Goal: Transaction & Acquisition: Purchase product/service

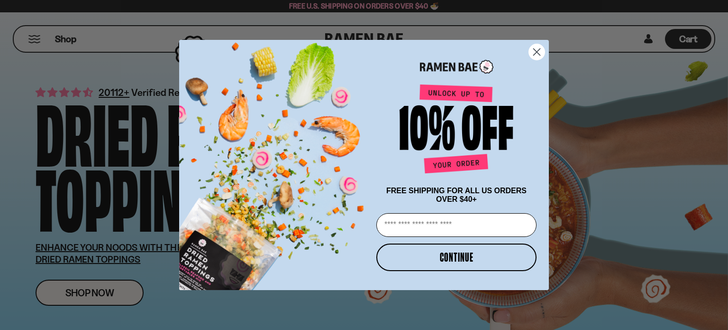
click at [542, 50] on circle "Close dialog" at bounding box center [537, 52] width 16 height 16
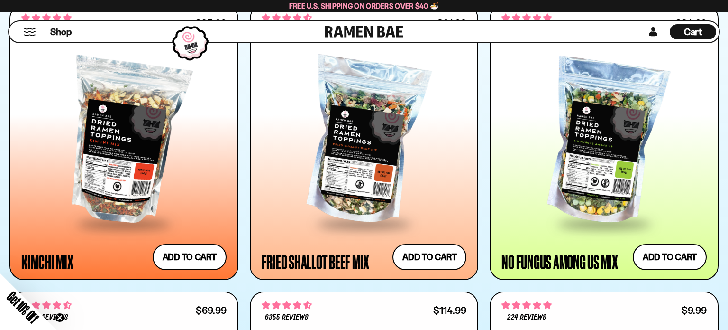
scroll to position [863, 0]
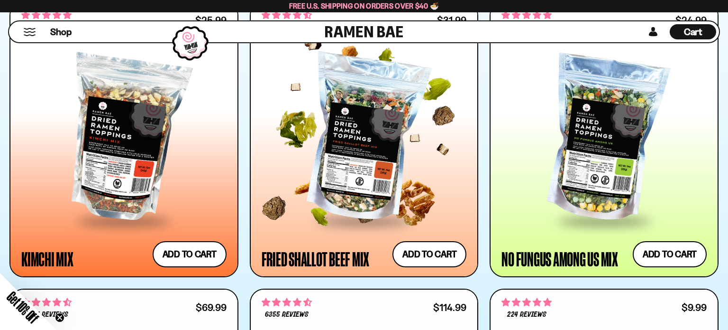
click at [396, 158] on div at bounding box center [364, 139] width 205 height 162
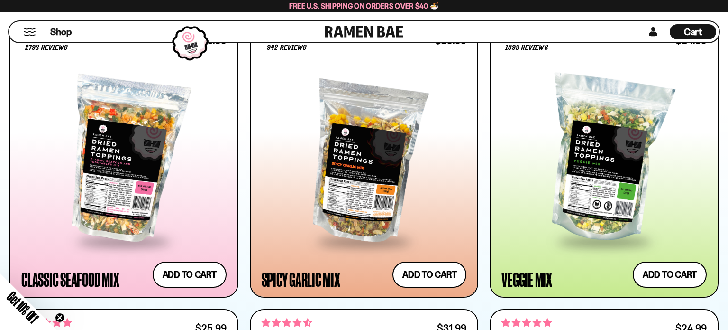
scroll to position [550, 0]
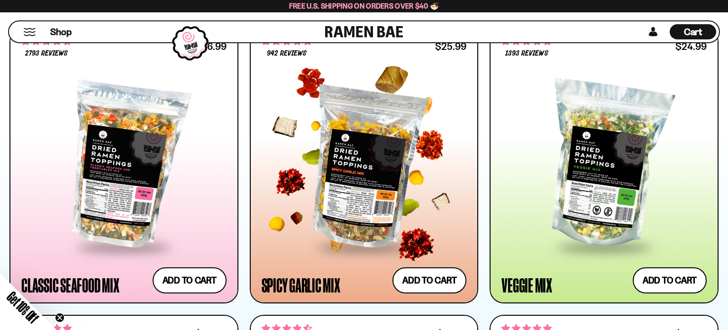
click at [393, 179] on div at bounding box center [364, 165] width 205 height 162
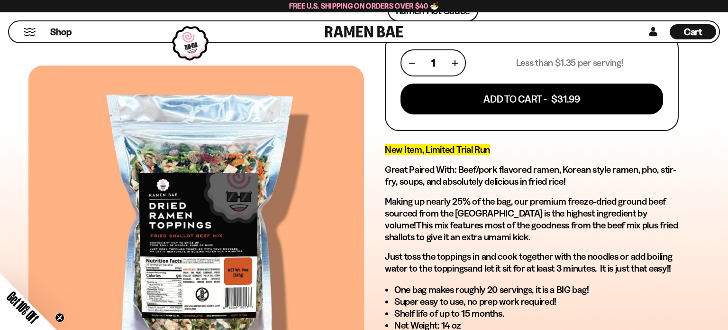
scroll to position [400, 0]
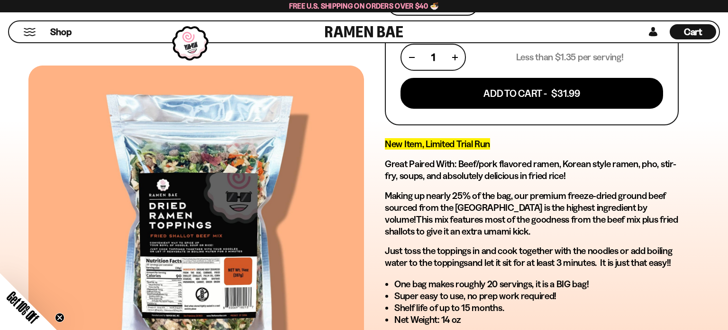
click at [521, 207] on p "Making up nearly 25% of the bag, our premium freeze-dried ground beef sourced f…" at bounding box center [532, 213] width 294 height 47
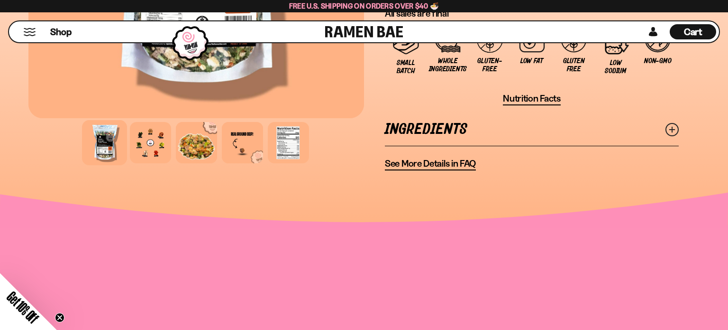
scroll to position [824, 0]
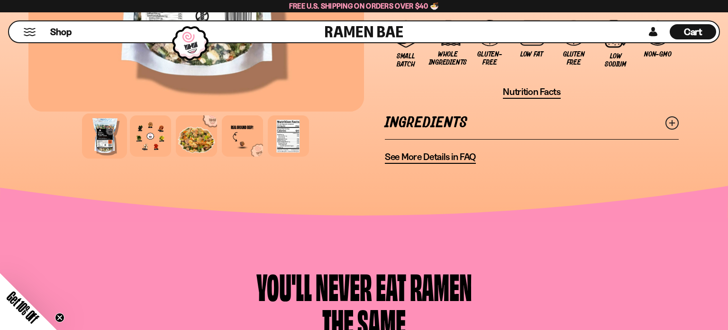
click at [441, 111] on link "Ingredients" at bounding box center [532, 122] width 294 height 33
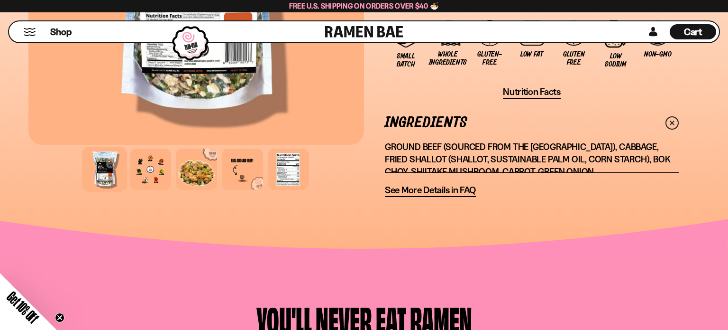
click at [441, 111] on link "Ingredients" at bounding box center [532, 122] width 294 height 33
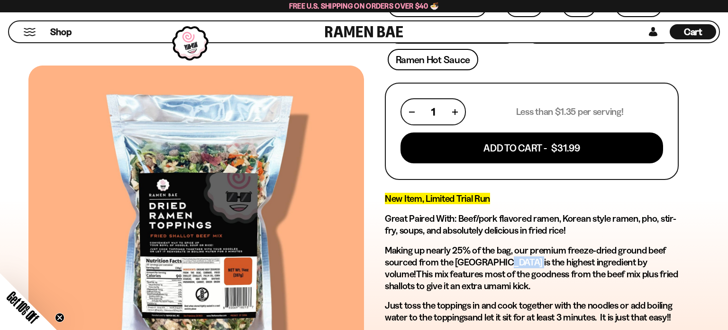
scroll to position [348, 0]
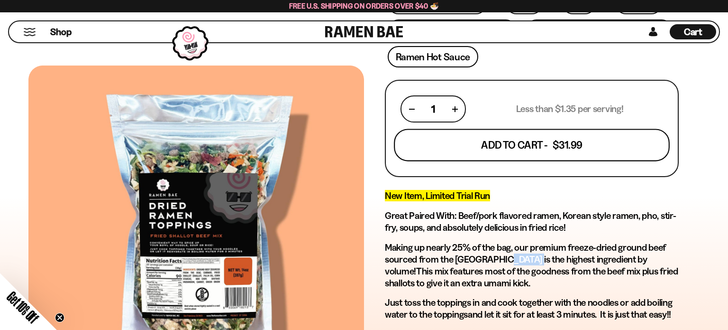
click at [544, 140] on button "Add To Cart - $31.99" at bounding box center [532, 145] width 276 height 32
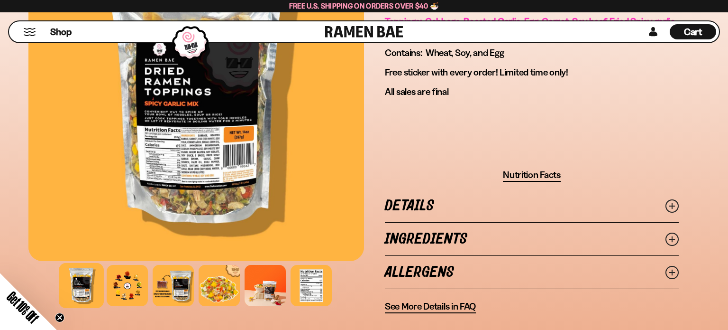
scroll to position [647, 0]
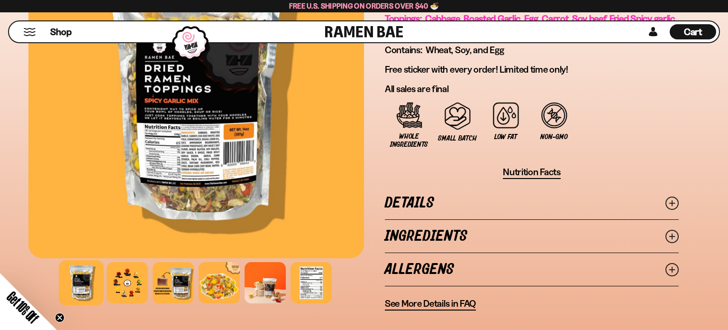
click at [455, 230] on link "Ingredients" at bounding box center [532, 236] width 294 height 33
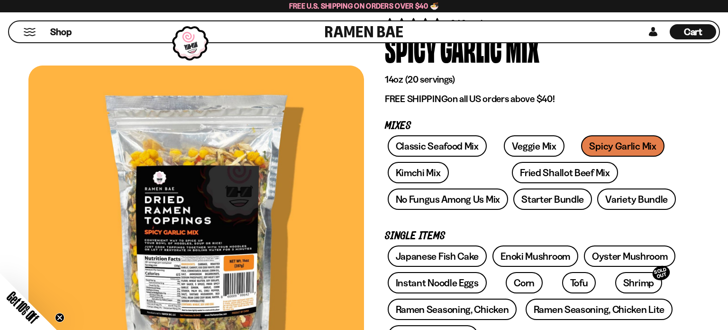
scroll to position [66, 0]
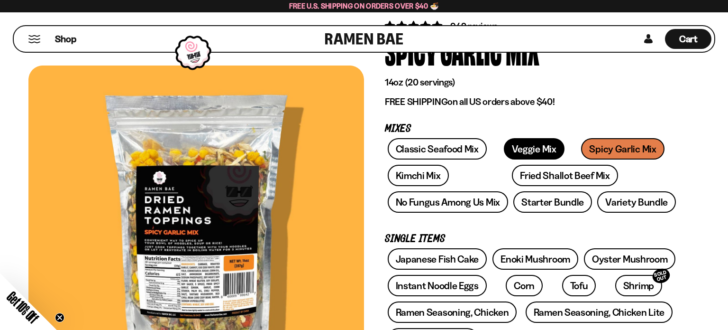
click at [530, 143] on link "Veggie Mix" at bounding box center [534, 148] width 61 height 21
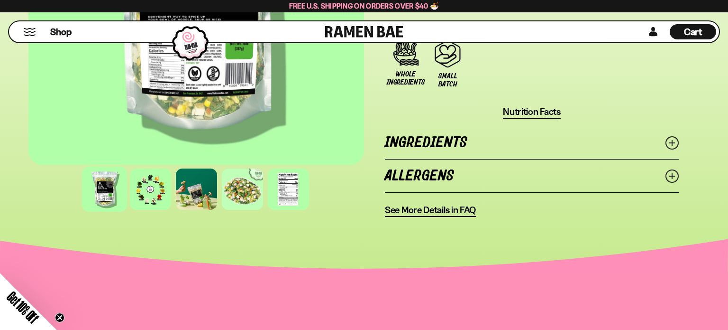
scroll to position [768, 0]
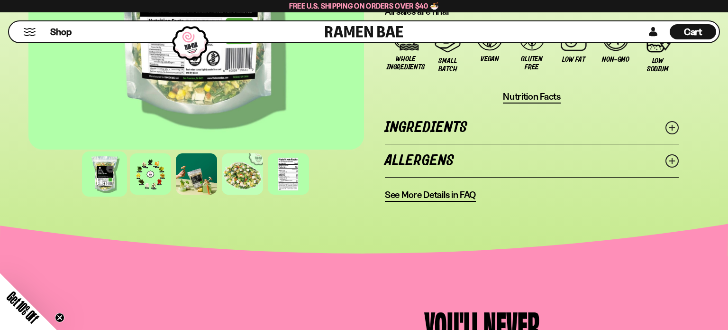
click at [513, 124] on link "Ingredients" at bounding box center [532, 127] width 294 height 33
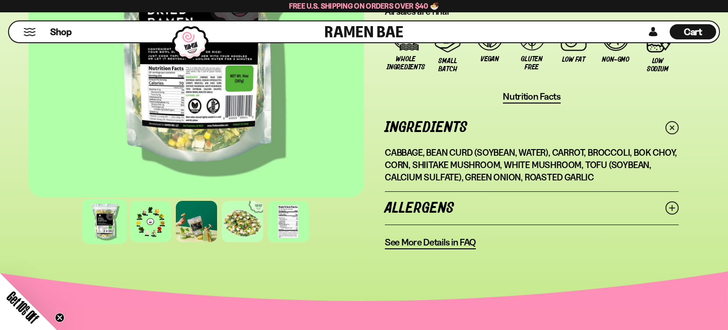
click at [499, 111] on link "Ingredients" at bounding box center [532, 127] width 294 height 33
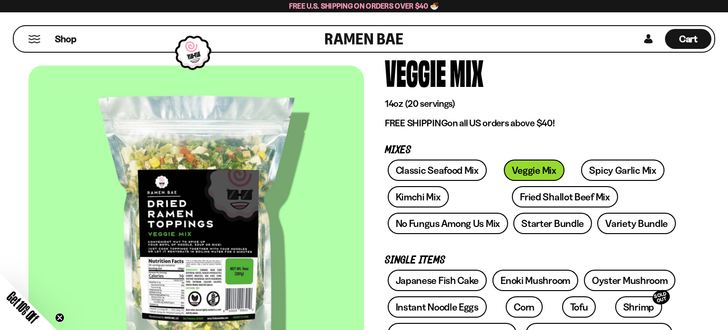
scroll to position [47, 0]
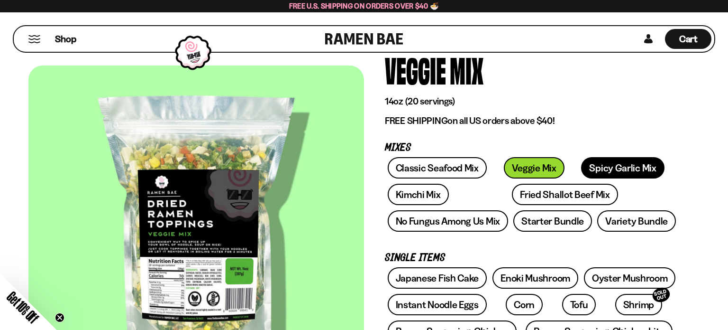
click at [602, 173] on link "Spicy Garlic Mix" at bounding box center [622, 167] width 83 height 21
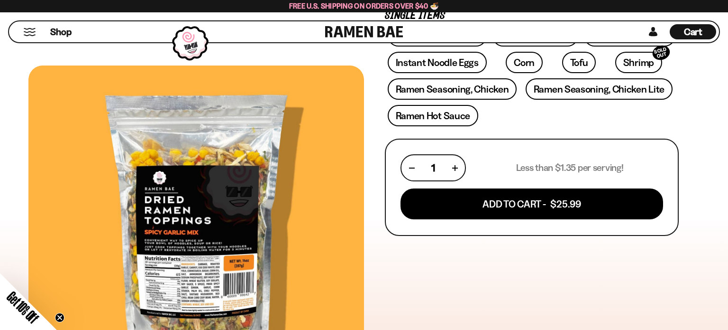
scroll to position [292, 0]
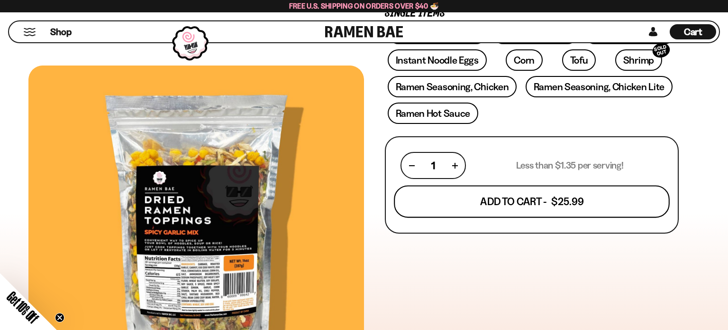
click at [603, 192] on button "Add To Cart - $25.99" at bounding box center [532, 201] width 276 height 32
click at [0, 0] on div at bounding box center [0, 0] width 0 height 0
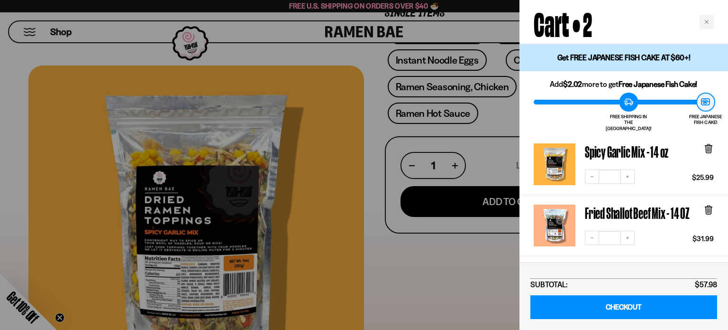
click at [484, 118] on div at bounding box center [364, 165] width 728 height 330
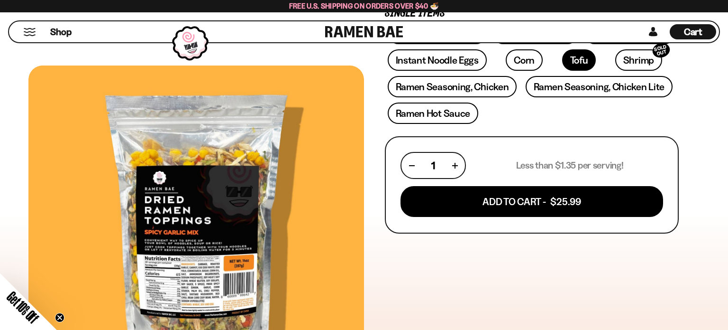
click at [562, 63] on link "Tofu" at bounding box center [579, 59] width 34 height 21
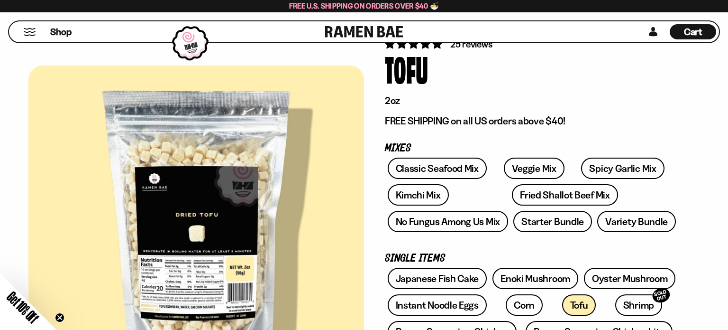
scroll to position [18, 0]
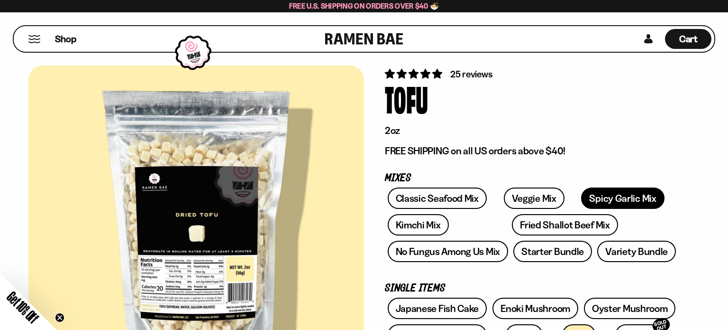
click at [581, 199] on link "Spicy Garlic Mix" at bounding box center [622, 197] width 83 height 21
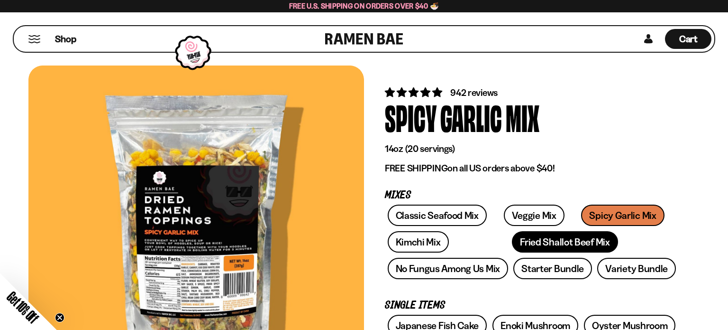
click at [512, 241] on link "Fried Shallot Beef Mix" at bounding box center [565, 241] width 106 height 21
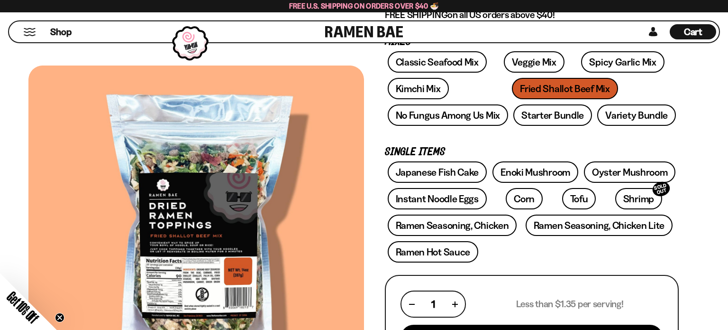
scroll to position [157, 0]
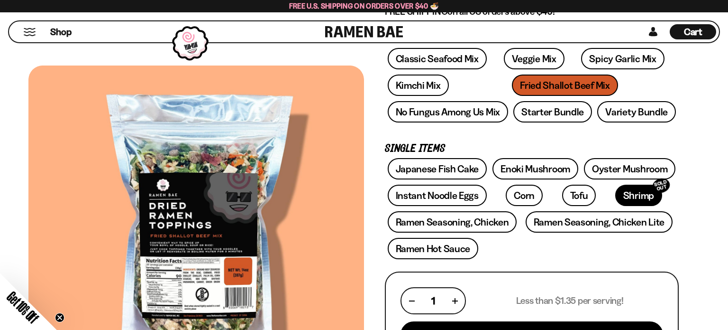
click at [616, 198] on link "Shrimp SOLD OUT" at bounding box center [639, 194] width 47 height 21
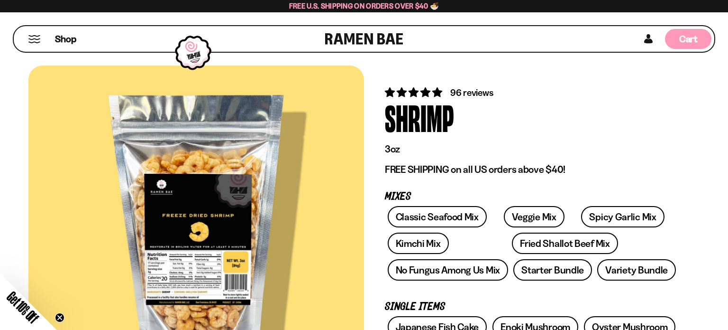
click at [684, 37] on span "Cart" at bounding box center [689, 38] width 18 height 11
click at [0, 0] on div at bounding box center [0, 0] width 0 height 0
click at [686, 40] on span "Cart" at bounding box center [689, 38] width 18 height 11
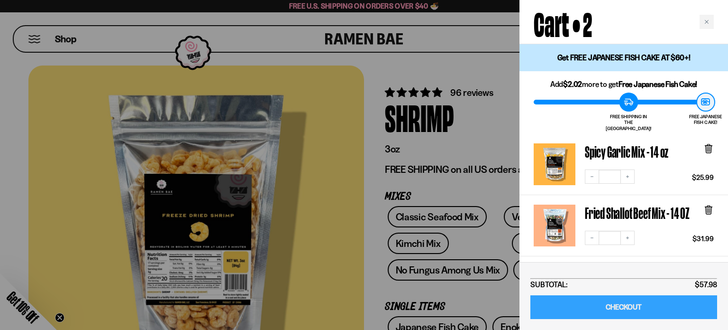
click at [633, 304] on link "CHECKOUT" at bounding box center [624, 307] width 187 height 24
